Goal: Information Seeking & Learning: Learn about a topic

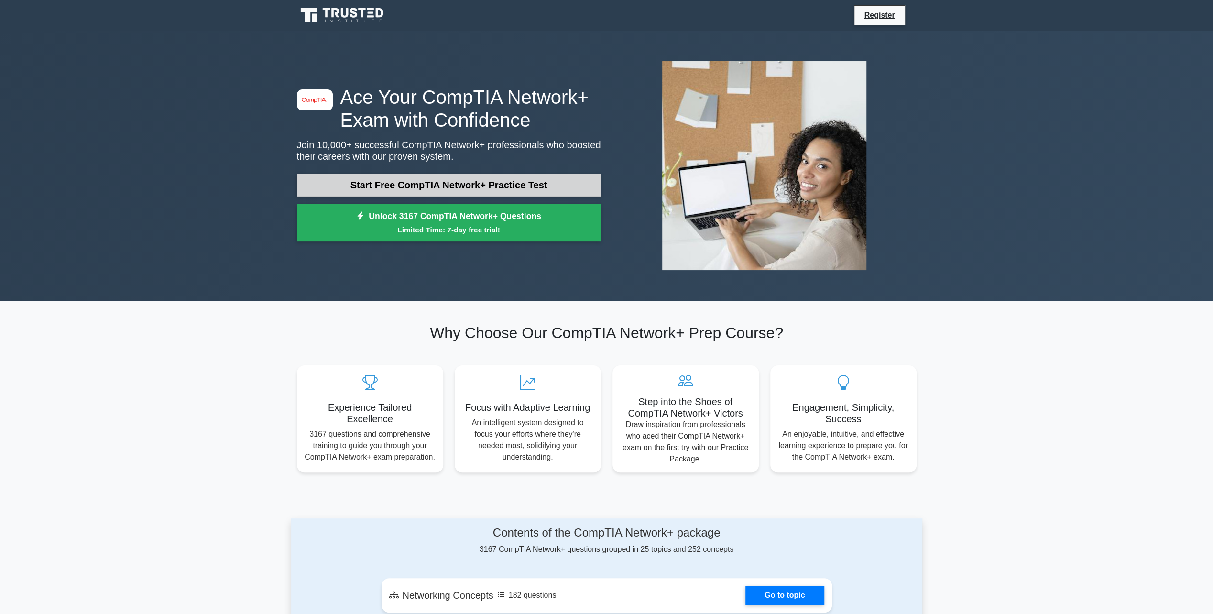
click at [454, 190] on link "Start Free CompTIA Network+ Practice Test" at bounding box center [449, 185] width 304 height 23
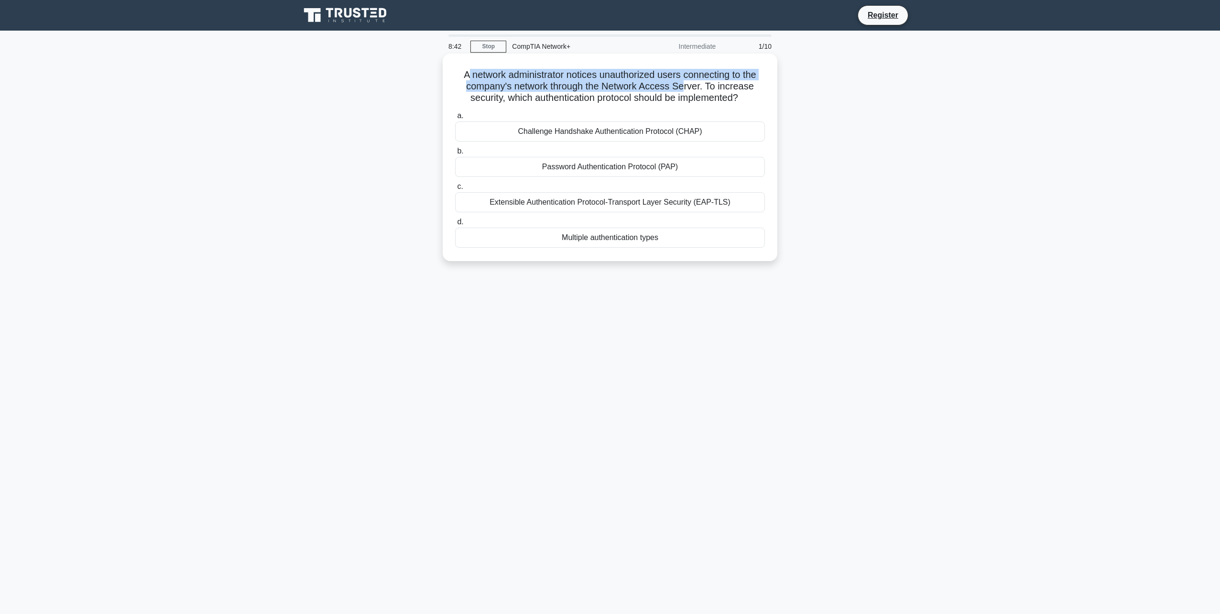
drag, startPoint x: 461, startPoint y: 74, endPoint x: 688, endPoint y: 82, distance: 227.7
click at [688, 82] on h5 "A network administrator notices unauthorized users connecting to the company's …" at bounding box center [610, 86] width 312 height 35
click at [375, 190] on div "A network administrator notices unauthorized users connecting to the company's …" at bounding box center [609, 165] width 631 height 219
click at [487, 202] on div "Extensible Authentication Protocol-Transport Layer Security (EAP-TLS)" at bounding box center [610, 202] width 310 height 20
click at [455, 190] on input "c. Extensible Authentication Protocol-Transport Layer Security (EAP-TLS)" at bounding box center [455, 187] width 0 height 6
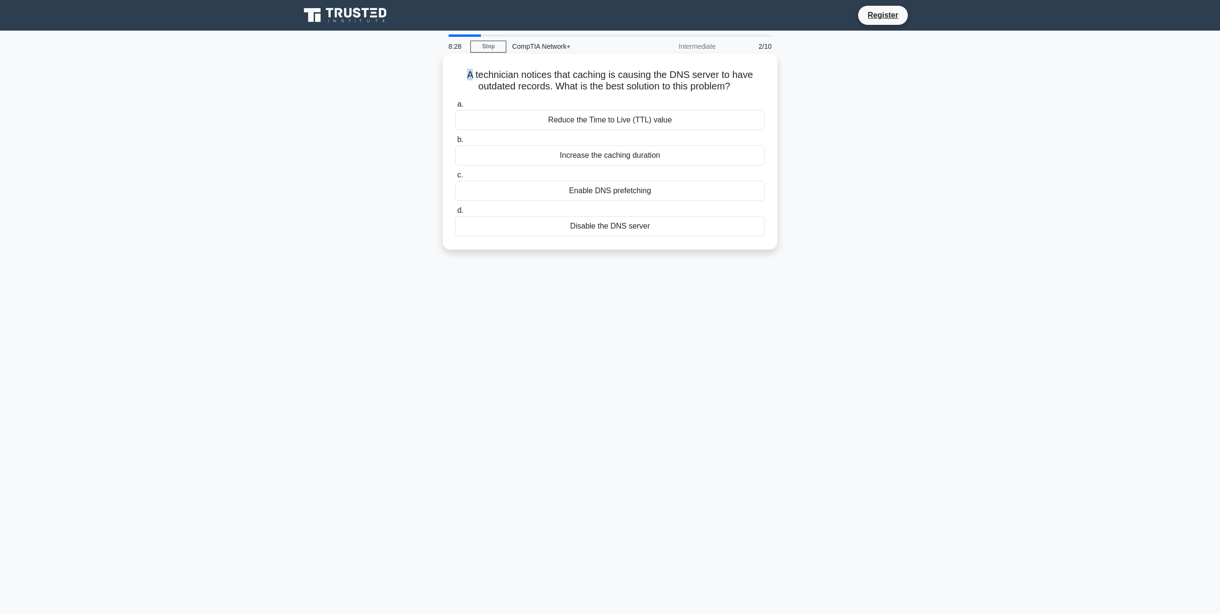
drag, startPoint x: 465, startPoint y: 78, endPoint x: 471, endPoint y: 77, distance: 6.3
click at [471, 77] on h5 "A technician notices that caching is causing the DNS server to have outdated re…" at bounding box center [610, 81] width 312 height 24
drag, startPoint x: 471, startPoint y: 77, endPoint x: 467, endPoint y: 76, distance: 4.9
click at [467, 76] on h5 "A technician notices that caching is causing the DNS server to have outdated re…" at bounding box center [610, 81] width 312 height 24
drag, startPoint x: 467, startPoint y: 76, endPoint x: 750, endPoint y: 92, distance: 283.5
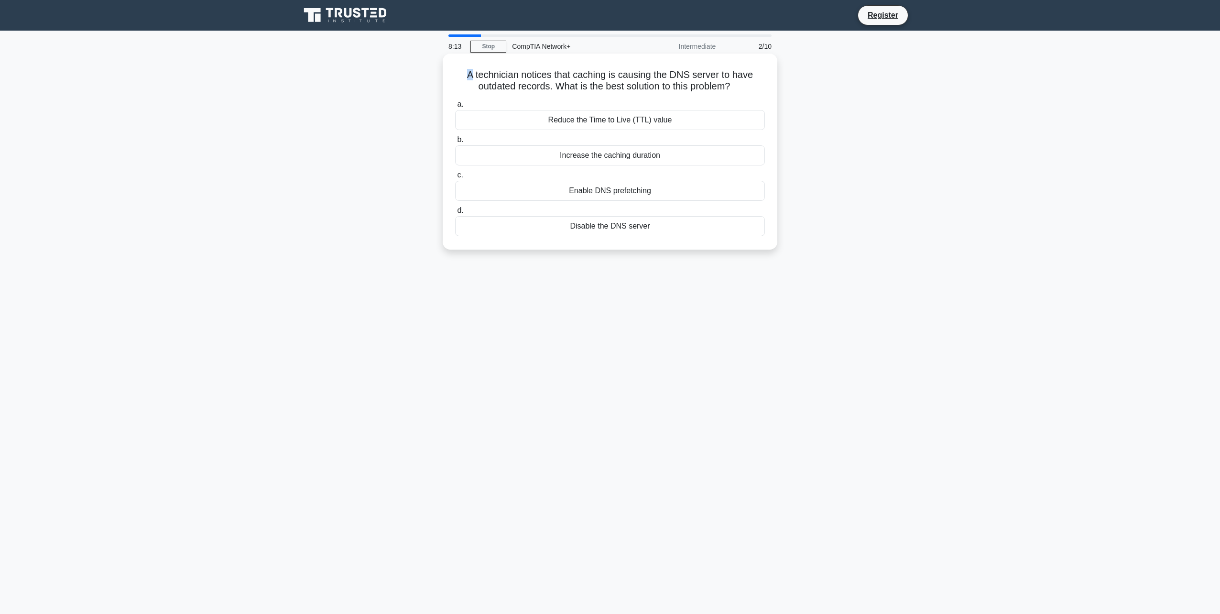
click at [750, 92] on h5 "A technician notices that caching is causing the DNS server to have outdated re…" at bounding box center [610, 81] width 312 height 24
drag, startPoint x: 750, startPoint y: 92, endPoint x: 727, endPoint y: 85, distance: 23.4
click at [727, 85] on h5 "A technician notices that caching is causing the DNS server to have outdated re…" at bounding box center [610, 81] width 312 height 24
click at [357, 94] on div "A technician notices that caching is causing the DNS server to have outdated re…" at bounding box center [609, 159] width 631 height 207
click at [578, 122] on div "Reduce the Time to Live (TTL) value" at bounding box center [610, 120] width 310 height 20
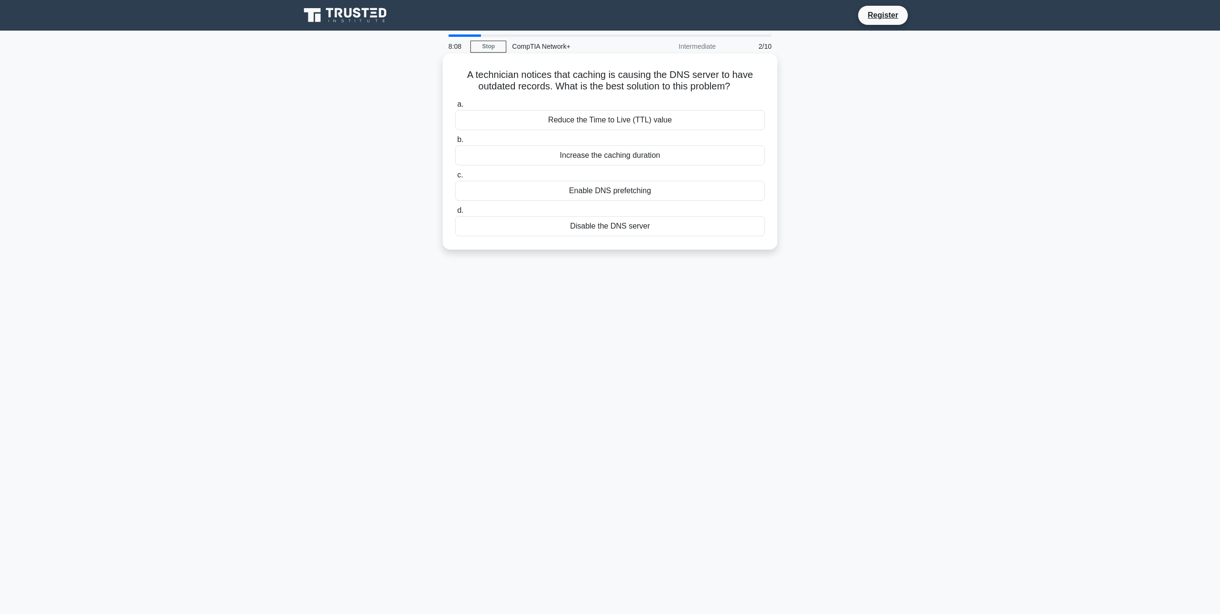
click at [455, 108] on input "a. Reduce the Time to Live (TTL) value" at bounding box center [455, 104] width 0 height 6
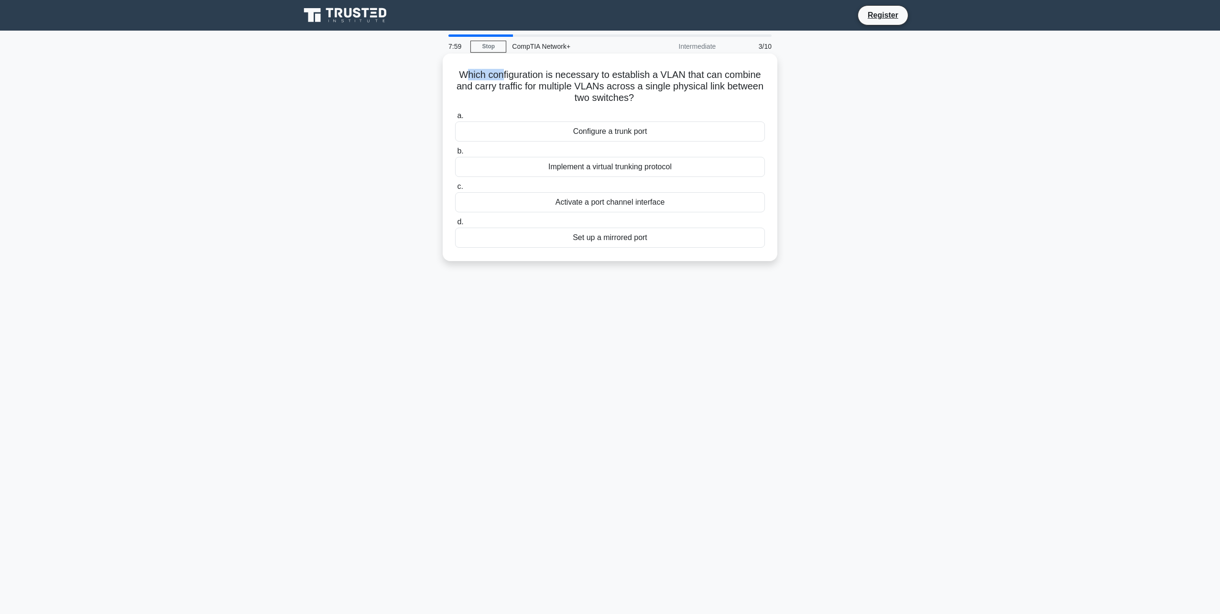
drag, startPoint x: 462, startPoint y: 74, endPoint x: 499, endPoint y: 76, distance: 36.9
click at [499, 76] on h5 "Which configuration is necessary to establish a VLAN that can combine and carry…" at bounding box center [610, 86] width 312 height 35
drag, startPoint x: 499, startPoint y: 76, endPoint x: 735, endPoint y: 98, distance: 236.7
click at [735, 98] on h5 "Which configuration is necessary to establish a VLAN that can combine and carry…" at bounding box center [610, 86] width 312 height 35
click at [646, 98] on h5 "Which configuration is necessary to establish a VLAN that can combine and carry…" at bounding box center [610, 86] width 312 height 35
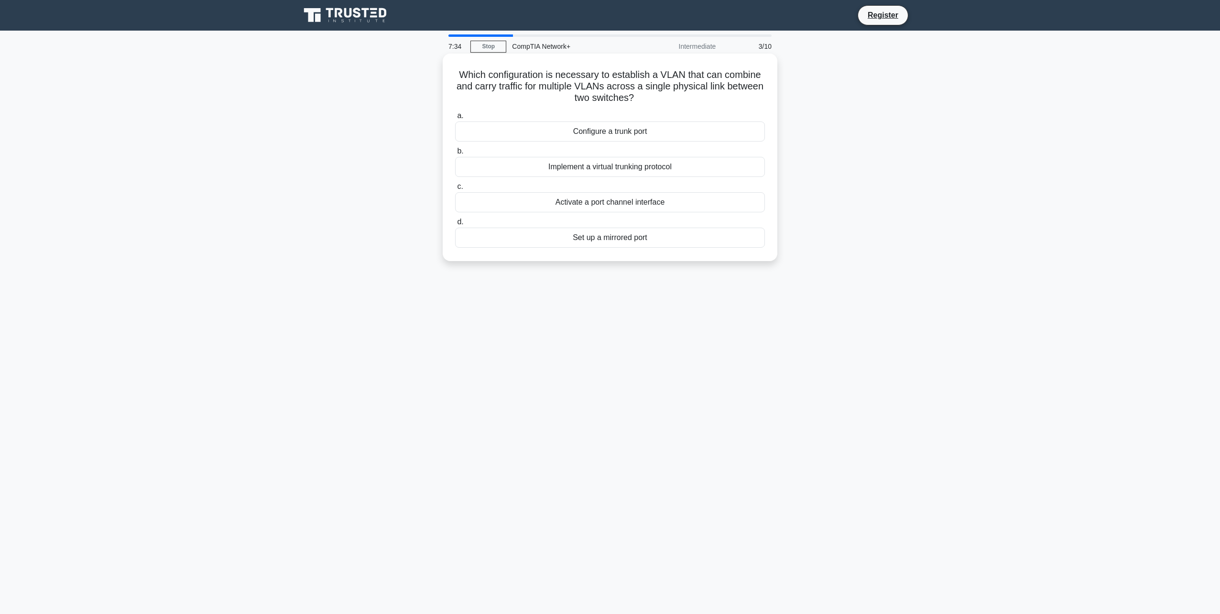
click at [601, 133] on div "Configure a trunk port" at bounding box center [610, 131] width 310 height 20
click at [455, 119] on input "a. Configure a trunk port" at bounding box center [455, 116] width 0 height 6
click at [683, 244] on div "Network Interface Card Diagnostics" at bounding box center [610, 238] width 310 height 20
click at [455, 225] on input "d. Network Interface Card Diagnostics" at bounding box center [455, 222] width 0 height 6
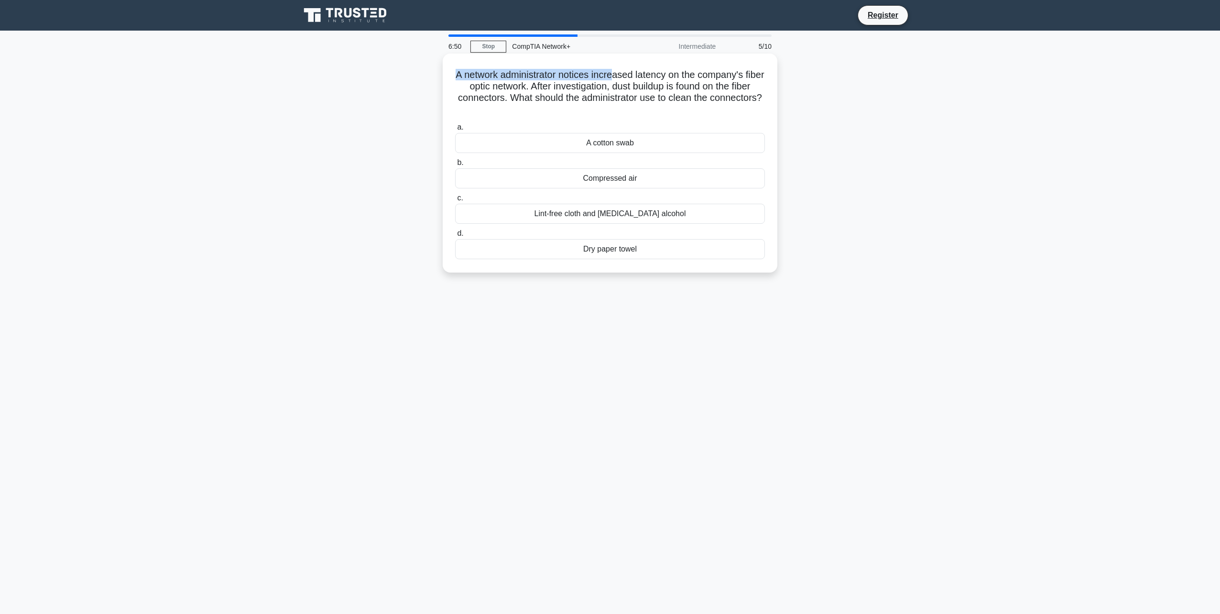
drag, startPoint x: 464, startPoint y: 76, endPoint x: 623, endPoint y: 68, distance: 159.9
click at [623, 68] on div "A network administrator notices increased latency on the company's fiber optic …" at bounding box center [610, 162] width 327 height 211
click at [625, 66] on div "A network administrator notices increased latency on the company's fiber optic …" at bounding box center [610, 162] width 327 height 211
click at [650, 75] on h5 "A network administrator notices increased latency on the company's fiber optic …" at bounding box center [610, 92] width 312 height 47
click at [465, 82] on h5 "A network administrator notices increased latency on the company's fiber optic …" at bounding box center [610, 92] width 312 height 47
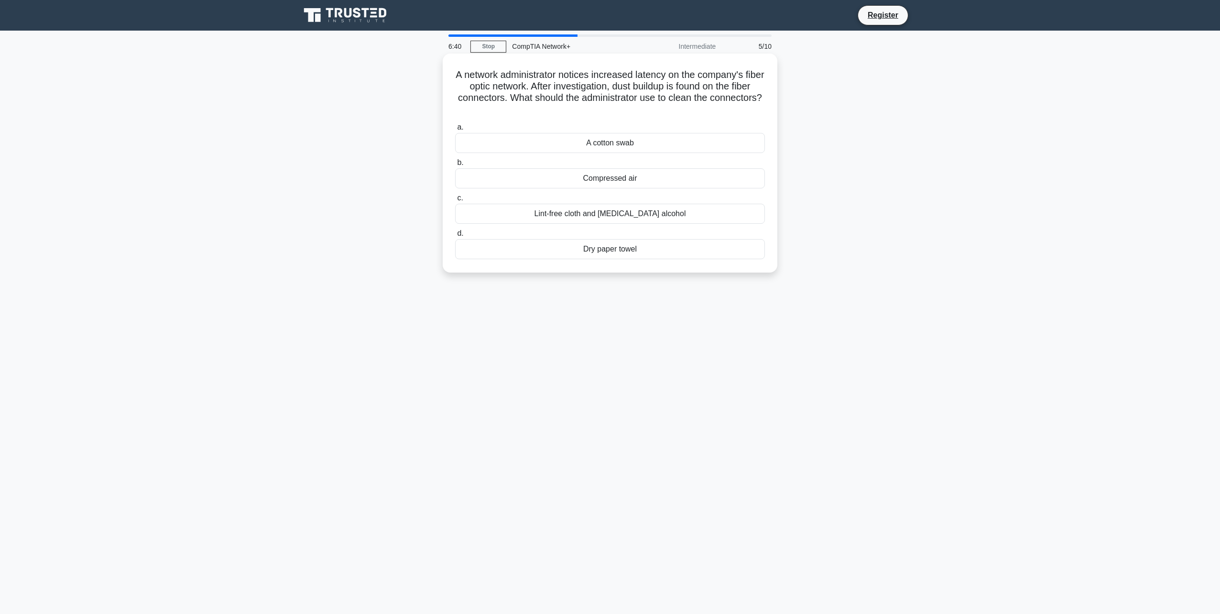
drag, startPoint x: 571, startPoint y: 84, endPoint x: 731, endPoint y: 112, distance: 163.0
click at [731, 112] on h5 "A network administrator notices increased latency on the company's fiber optic …" at bounding box center [610, 92] width 312 height 47
drag, startPoint x: 731, startPoint y: 112, endPoint x: 703, endPoint y: 113, distance: 28.7
click at [714, 113] on h5 "A network administrator notices increased latency on the company's fiber optic …" at bounding box center [610, 92] width 312 height 47
click at [587, 146] on div "A cotton swab" at bounding box center [610, 143] width 310 height 20
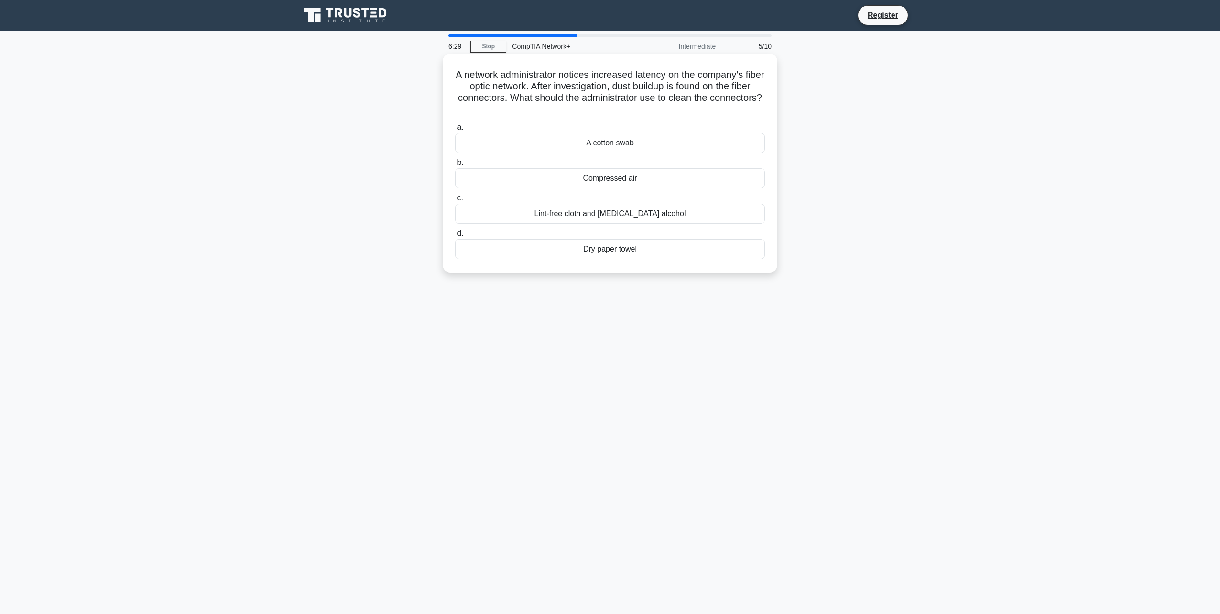
click at [455, 131] on input "a. A cotton swab" at bounding box center [455, 127] width 0 height 6
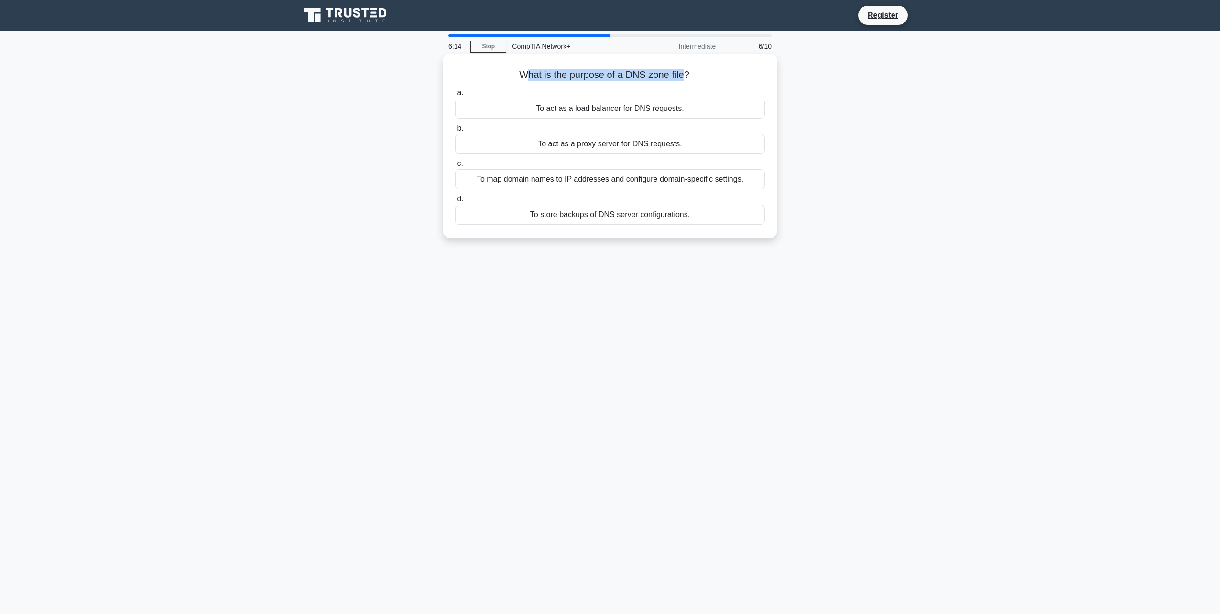
drag, startPoint x: 522, startPoint y: 77, endPoint x: 685, endPoint y: 79, distance: 163.5
click at [685, 79] on h5 "What is the purpose of a DNS zone file? .spinner_0XTQ{transform-origin:center;a…" at bounding box center [610, 75] width 312 height 12
drag, startPoint x: 685, startPoint y: 79, endPoint x: 720, endPoint y: 82, distance: 35.1
click at [722, 81] on h5 "What is the purpose of a DNS zone file? .spinner_0XTQ{transform-origin:center;a…" at bounding box center [610, 75] width 312 height 12
click at [567, 178] on div "To map domain names to IP addresses and configure domain-specific settings." at bounding box center [610, 179] width 310 height 20
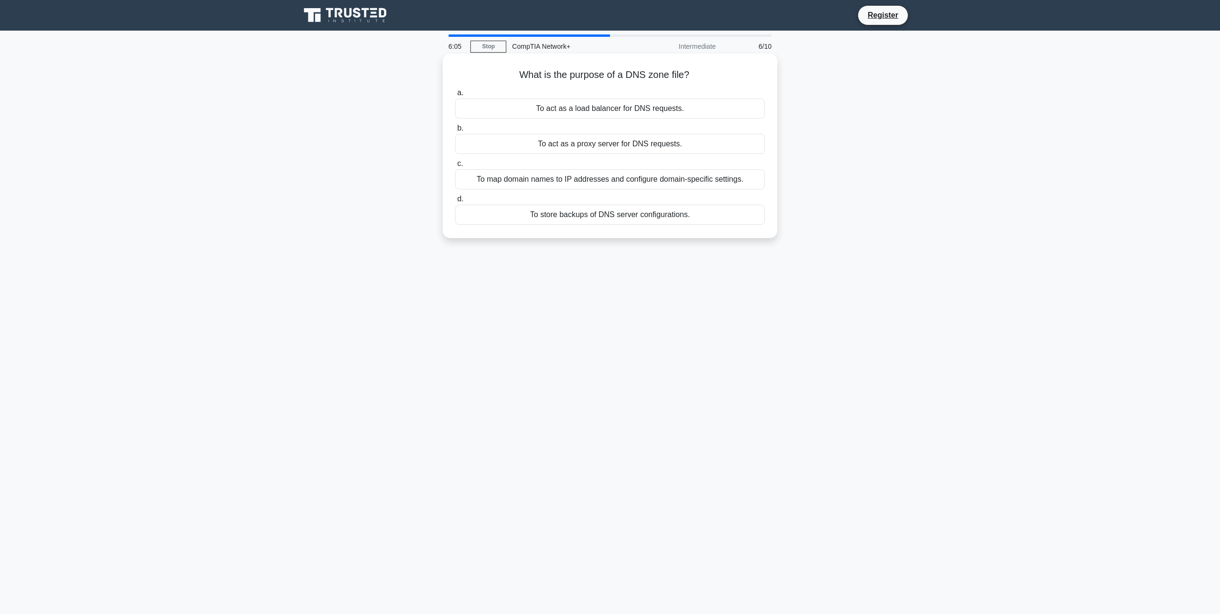
click at [455, 167] on input "c. To map domain names to IP addresses and configure domain-specific settings." at bounding box center [455, 164] width 0 height 6
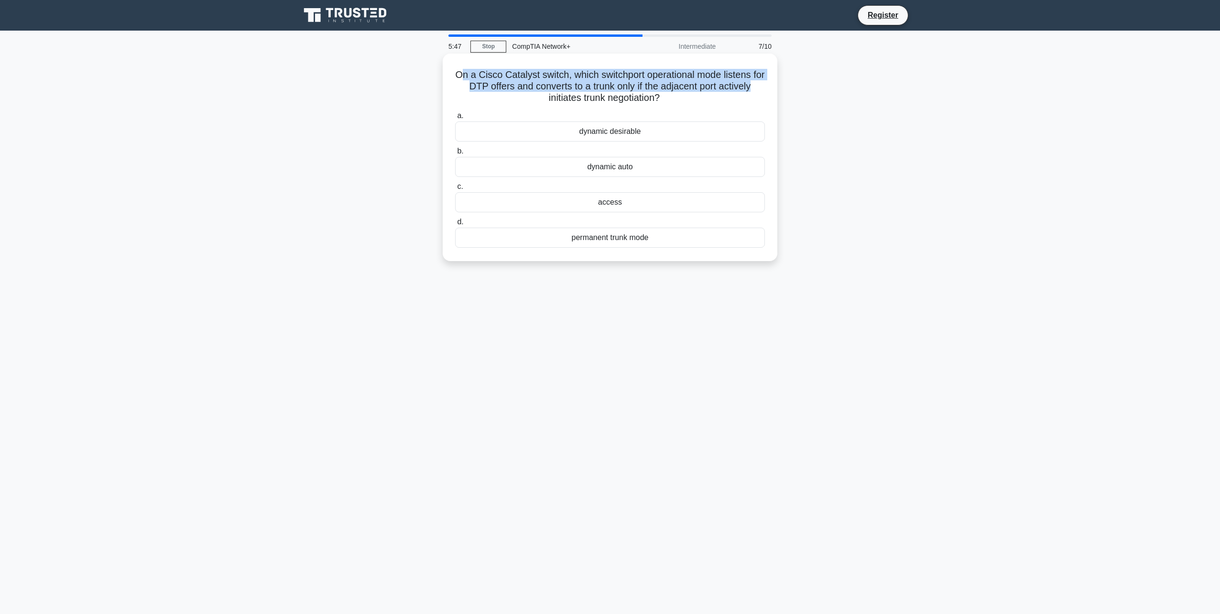
drag, startPoint x: 464, startPoint y: 70, endPoint x: 767, endPoint y: 90, distance: 303.8
click at [767, 90] on div "On a Cisco Catalyst switch, which switchport operational mode listens for DTP o…" at bounding box center [610, 157] width 327 height 200
drag, startPoint x: 767, startPoint y: 90, endPoint x: 588, endPoint y: 84, distance: 179.4
click at [587, 84] on h5 "On a Cisco Catalyst switch, which switchport operational mode listens for DTP o…" at bounding box center [610, 86] width 312 height 35
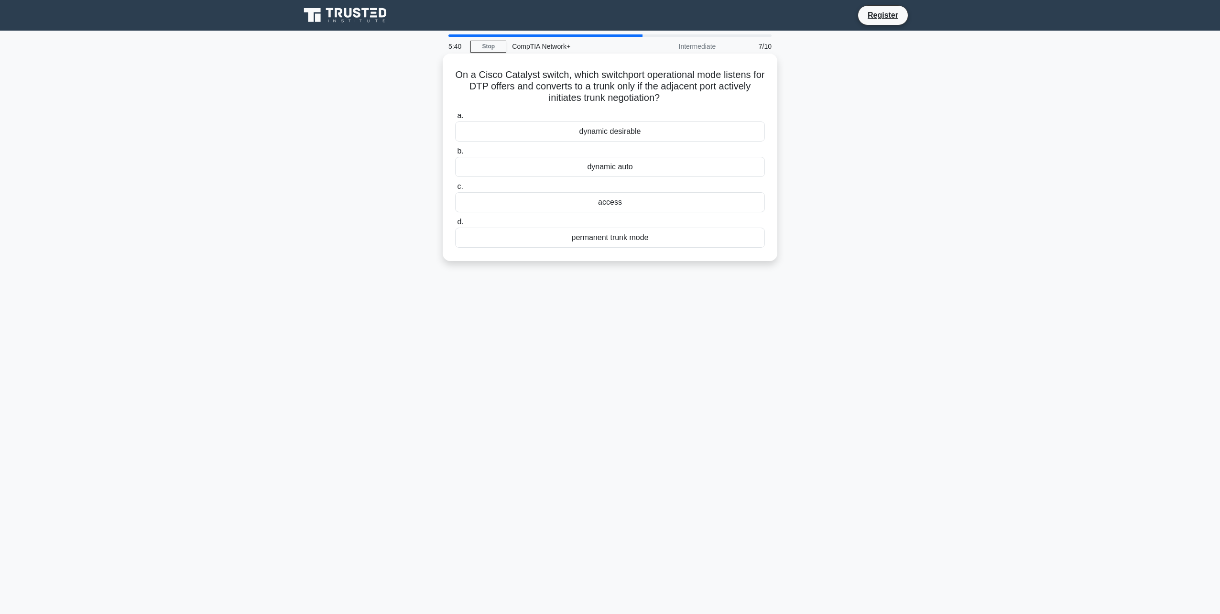
drag, startPoint x: 625, startPoint y: 88, endPoint x: 679, endPoint y: 99, distance: 55.7
click at [679, 99] on h5 "On a Cisco Catalyst switch, which switchport operational mode listens for DTP o…" at bounding box center [610, 86] width 312 height 35
drag, startPoint x: 499, startPoint y: 74, endPoint x: 747, endPoint y: 75, distance: 248.1
click at [747, 75] on h5 "On a Cisco Catalyst switch, which switchport operational mode listens for DTP o…" at bounding box center [610, 86] width 312 height 35
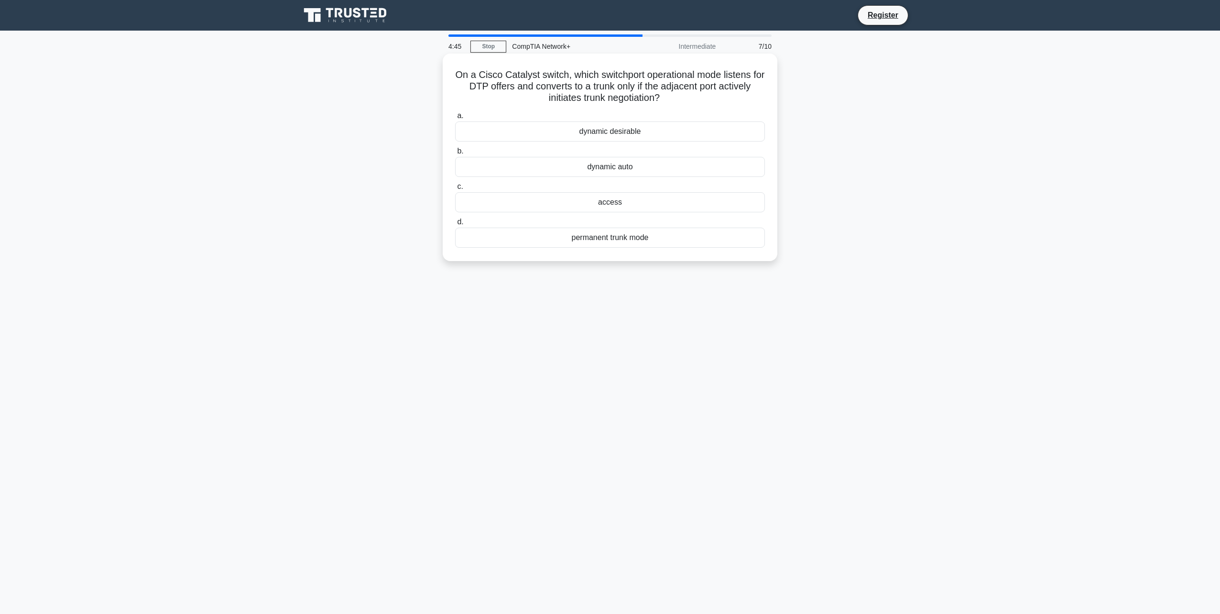
click at [558, 159] on div "dynamic auto" at bounding box center [610, 167] width 310 height 20
click at [455, 154] on input "b. dynamic auto" at bounding box center [455, 151] width 0 height 6
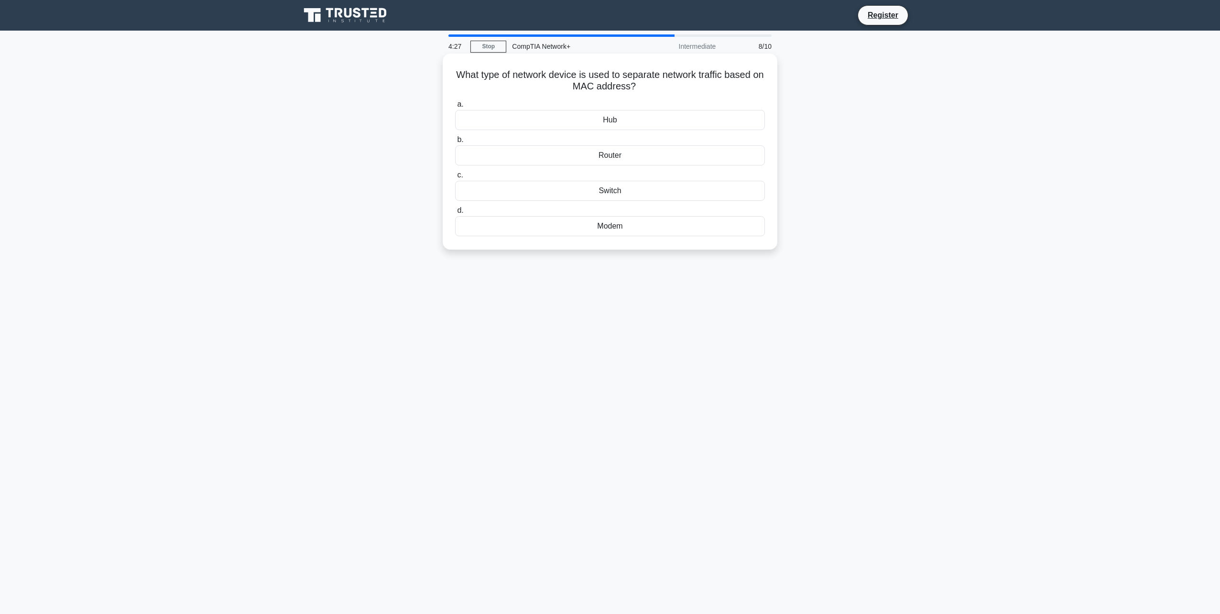
drag, startPoint x: 475, startPoint y: 70, endPoint x: 692, endPoint y: 85, distance: 217.6
click at [692, 85] on h5 "What type of network device is used to separate network traffic based on MAC ad…" at bounding box center [610, 81] width 312 height 24
click at [578, 194] on div "Switch" at bounding box center [610, 191] width 310 height 20
click at [455, 178] on input "c. Switch" at bounding box center [455, 175] width 0 height 6
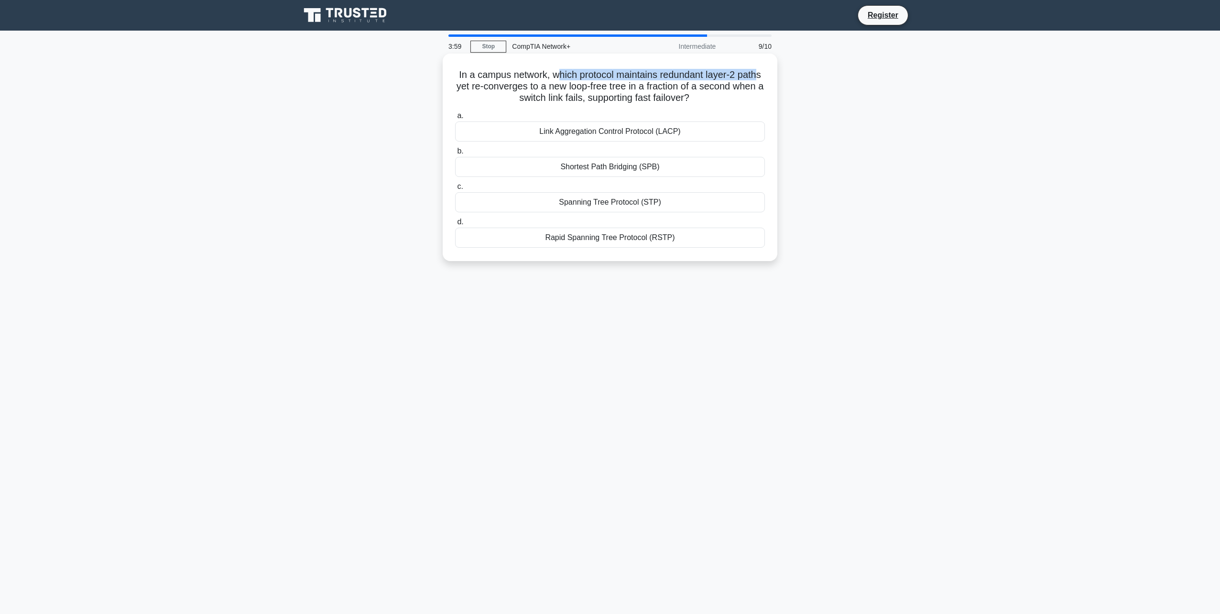
drag, startPoint x: 557, startPoint y: 71, endPoint x: 759, endPoint y: 76, distance: 201.8
click at [759, 76] on h5 "In a campus network, which protocol maintains redundant layer-2 paths yet re-co…" at bounding box center [610, 86] width 312 height 35
drag, startPoint x: 475, startPoint y: 88, endPoint x: 730, endPoint y: 95, distance: 254.4
click at [730, 95] on h5 "In a campus network, which protocol maintains redundant layer-2 paths yet re-co…" at bounding box center [610, 86] width 312 height 35
click at [583, 239] on div "Rapid Spanning Tree Protocol (RSTP)" at bounding box center [610, 238] width 310 height 20
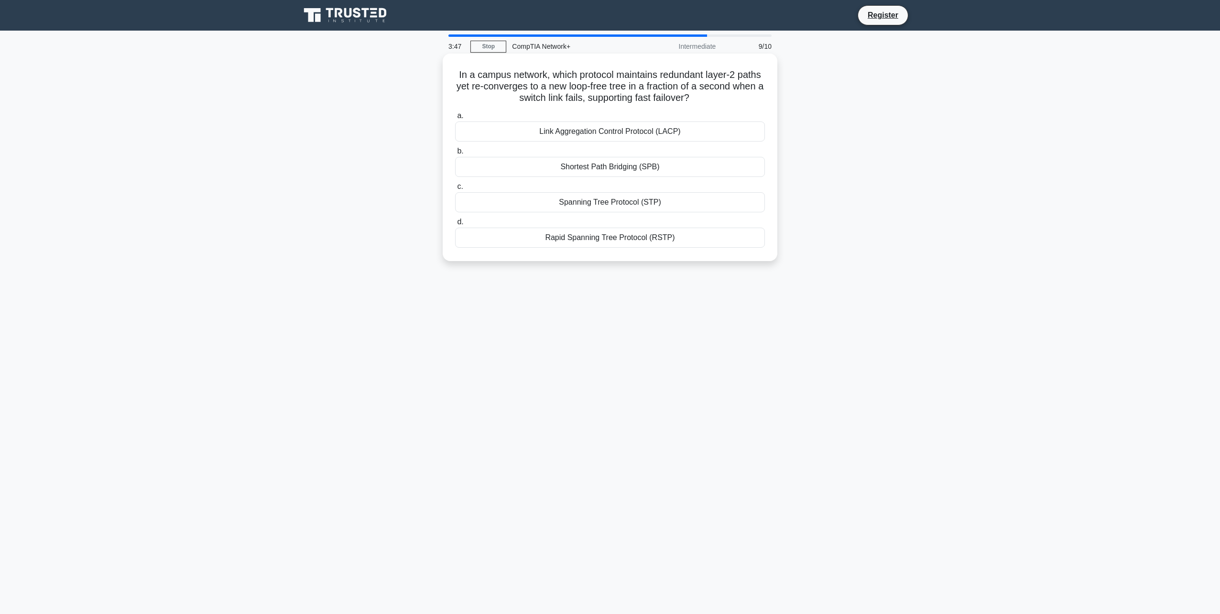
click at [455, 225] on input "d. Rapid Spanning Tree Protocol (RSTP)" at bounding box center [455, 222] width 0 height 6
drag, startPoint x: 479, startPoint y: 81, endPoint x: 586, endPoint y: 74, distance: 107.3
click at [581, 75] on h5 "After a campus switch is reset to factory defaults and a port is set to access …" at bounding box center [610, 86] width 312 height 35
drag, startPoint x: 604, startPoint y: 74, endPoint x: 744, endPoint y: 98, distance: 142.2
click at [744, 98] on h5 "After a campus switch is reset to factory defaults and a port is set to access …" at bounding box center [610, 86] width 312 height 35
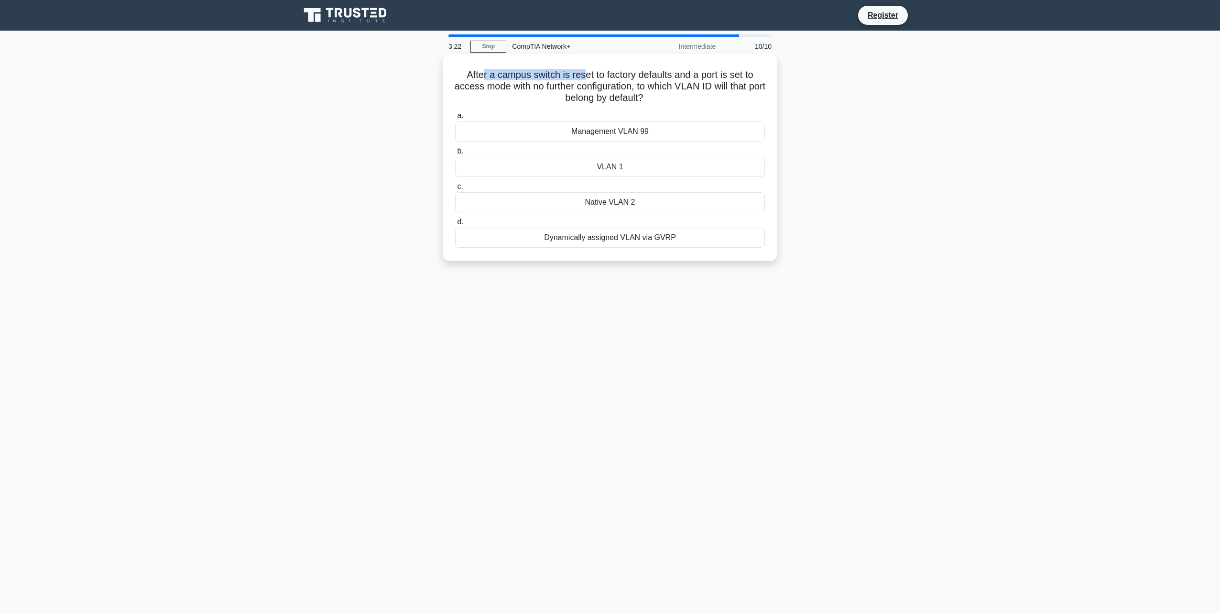
click at [641, 95] on h5 "After a campus switch is reset to factory defaults and a port is set to access …" at bounding box center [610, 86] width 312 height 35
click at [568, 171] on div "VLAN 1" at bounding box center [610, 167] width 310 height 20
click at [455, 154] on input "b. VLAN 1" at bounding box center [455, 151] width 0 height 6
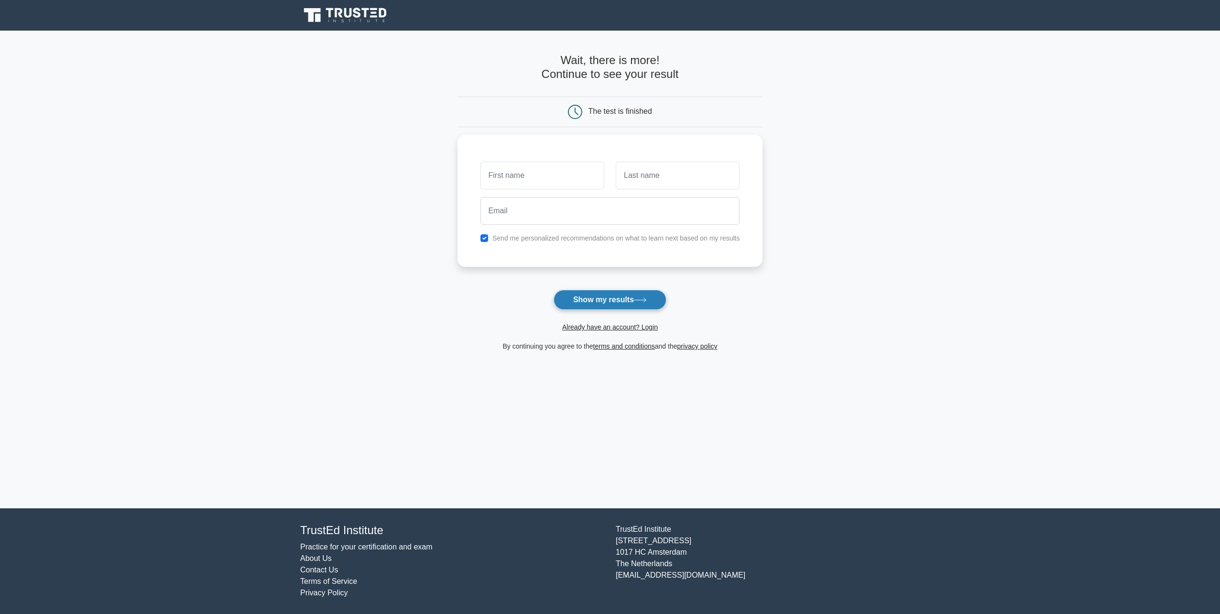
click at [613, 293] on button "Show my results" at bounding box center [610, 300] width 113 height 20
click at [612, 295] on button "Show my results" at bounding box center [610, 300] width 113 height 20
type input "Mark"
type input "Belland"
type input "m"
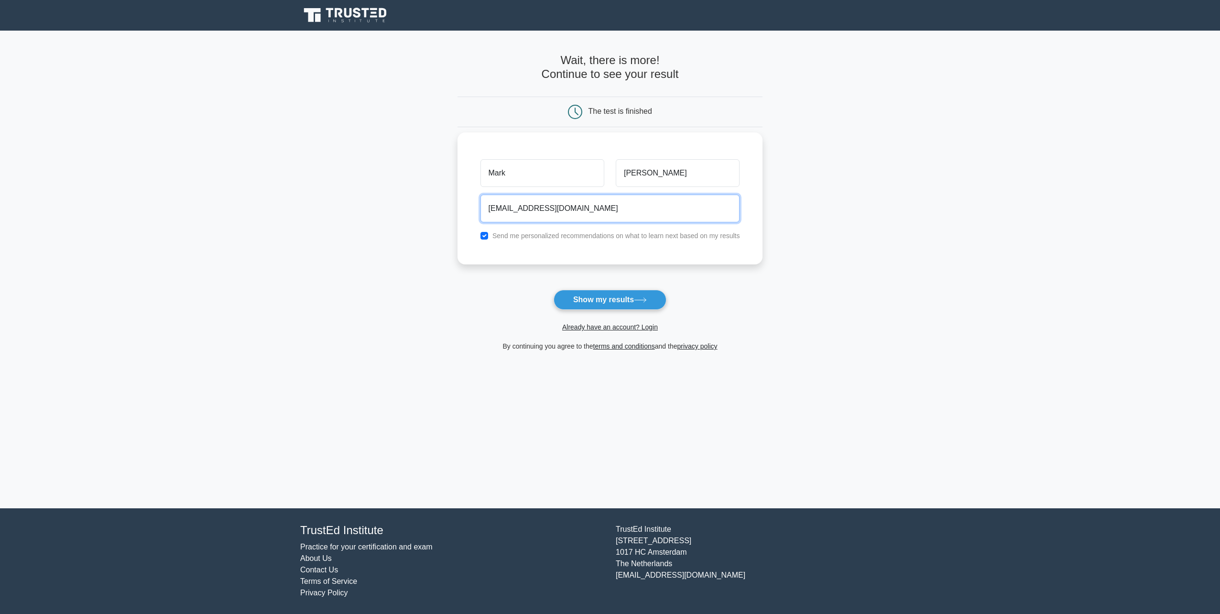
type input "markbelland.89@gmail.com"
click at [565, 237] on label "Send me personalized recommendations on what to learn next based on my results" at bounding box center [616, 236] width 248 height 8
click at [486, 235] on input "checkbox" at bounding box center [484, 236] width 8 height 8
checkbox input "false"
click at [617, 298] on button "Show my results" at bounding box center [610, 300] width 113 height 20
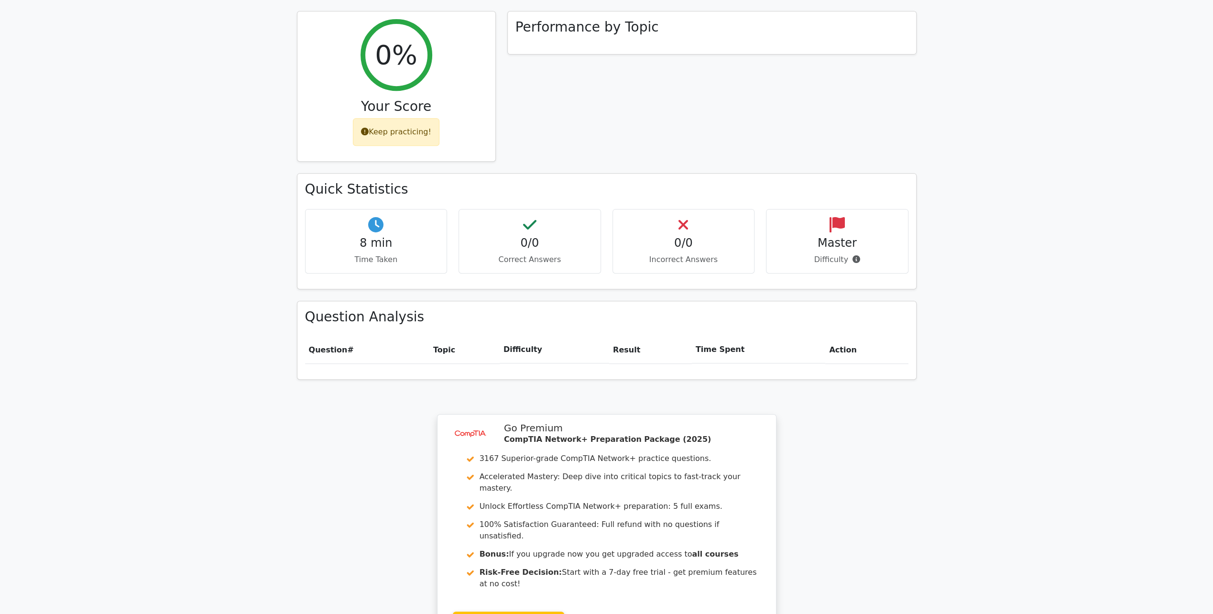
scroll to position [382, 0]
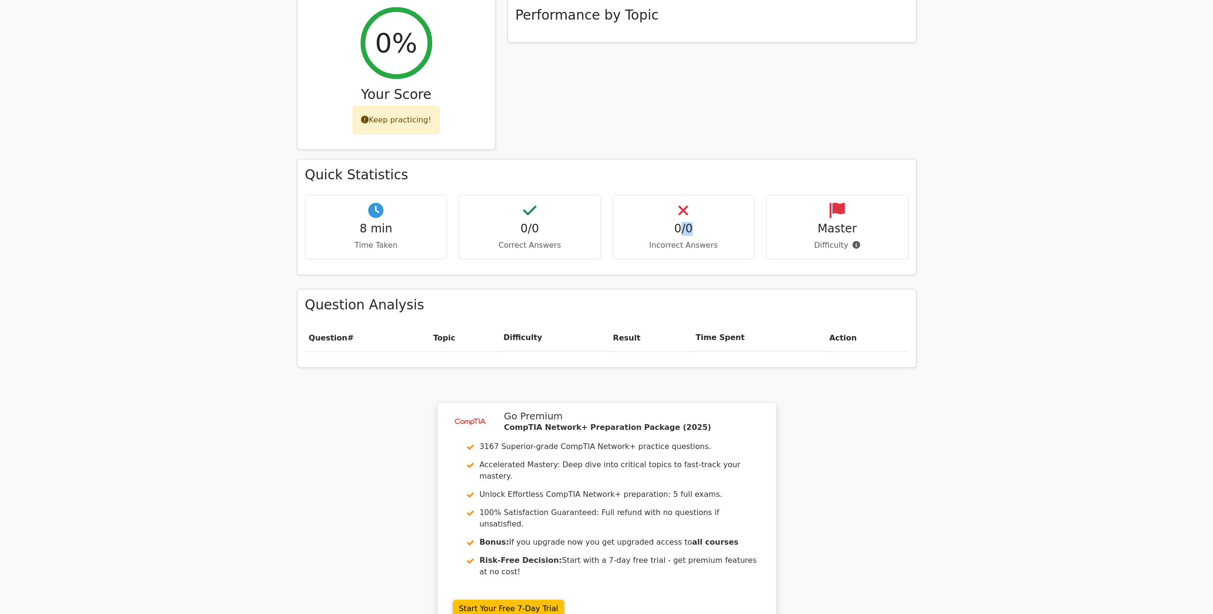
drag, startPoint x: 678, startPoint y: 189, endPoint x: 724, endPoint y: 194, distance: 46.6
click at [724, 222] on h4 "0/0" at bounding box center [684, 229] width 126 height 14
drag, startPoint x: 724, startPoint y: 194, endPoint x: 662, endPoint y: 182, distance: 63.2
click at [662, 195] on div "0/0 Incorrect Answers" at bounding box center [683, 227] width 142 height 65
drag, startPoint x: 662, startPoint y: 182, endPoint x: 637, endPoint y: 186, distance: 25.6
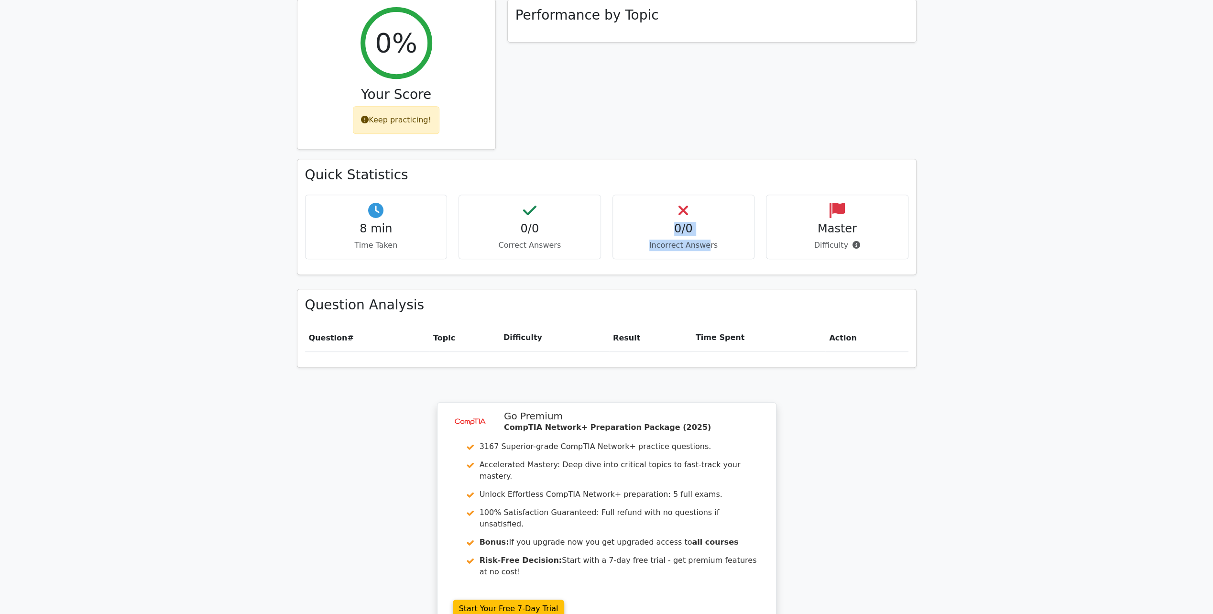
click at [637, 222] on h4 "0/0" at bounding box center [684, 229] width 126 height 14
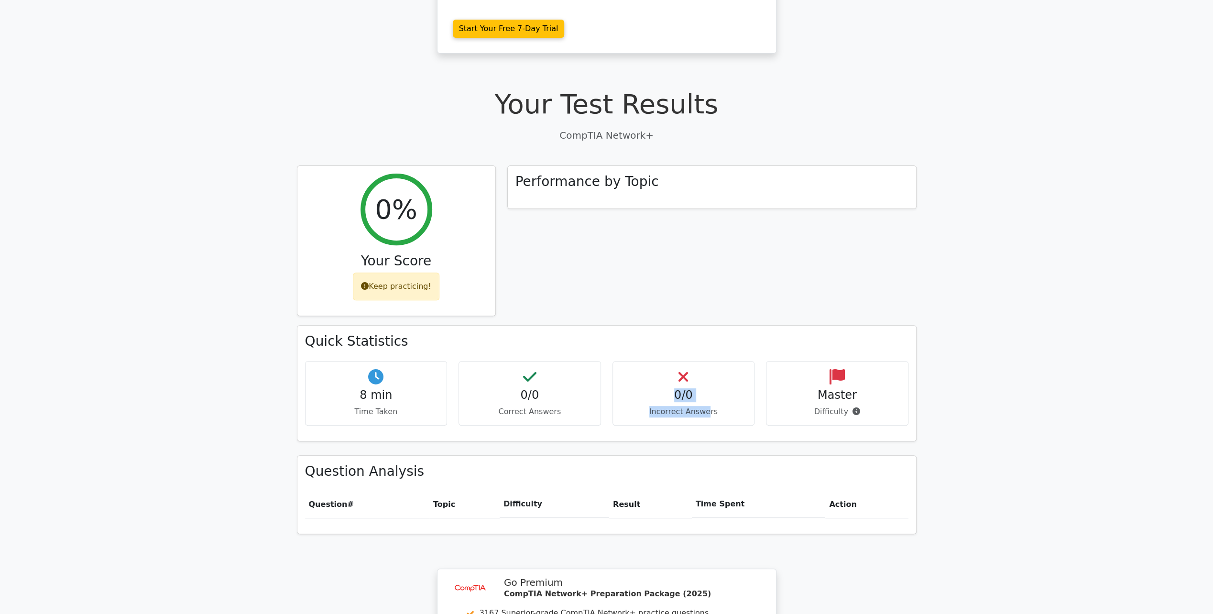
scroll to position [287, 0]
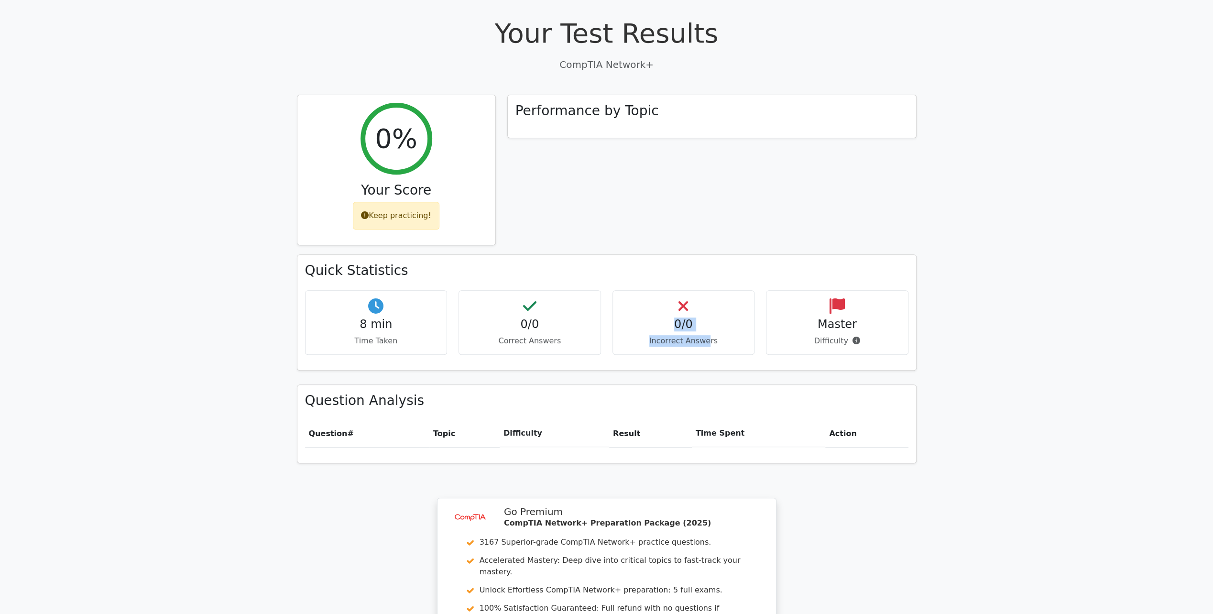
click at [621, 290] on div "0/0 Incorrect Answers" at bounding box center [683, 322] width 142 height 65
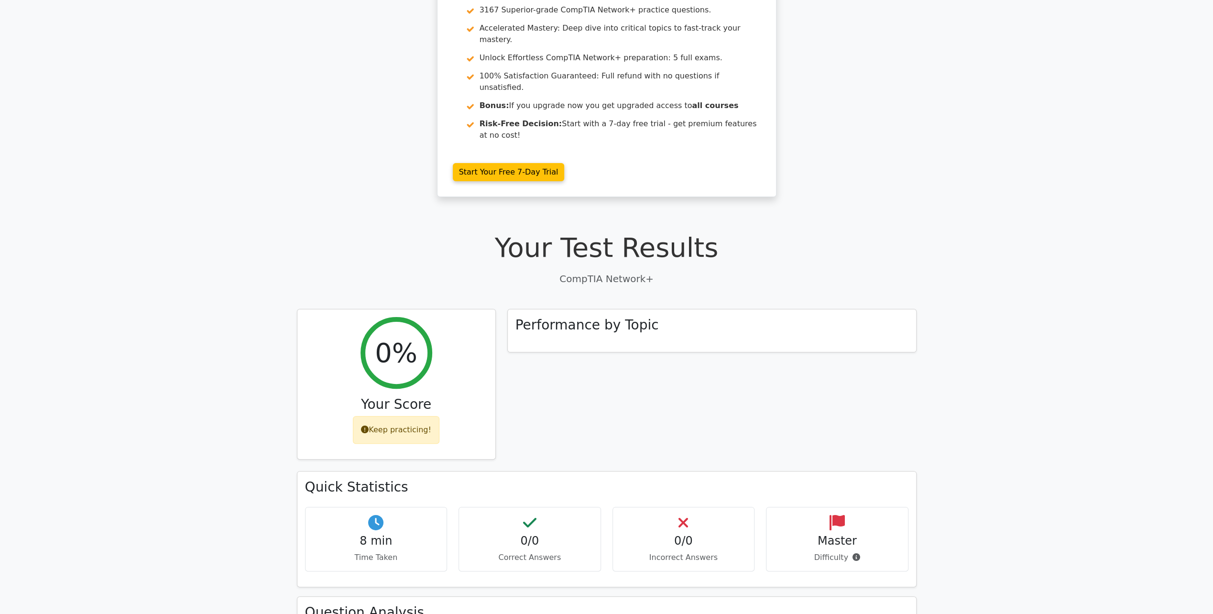
scroll to position [143, 0]
